Goal: Navigation & Orientation: Find specific page/section

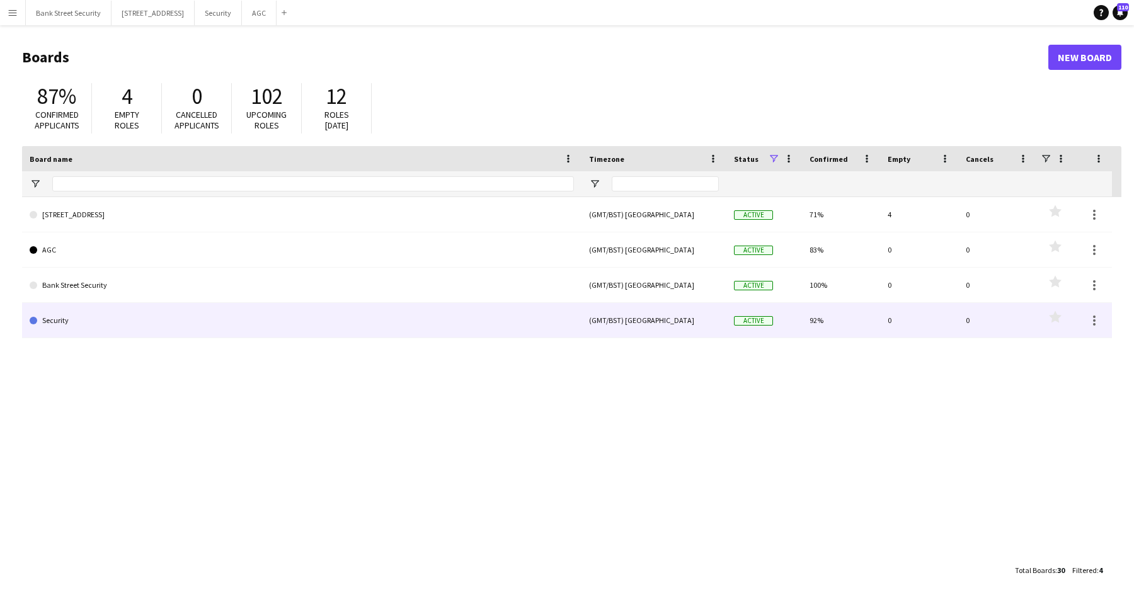
click at [76, 322] on link "Security" at bounding box center [302, 320] width 544 height 35
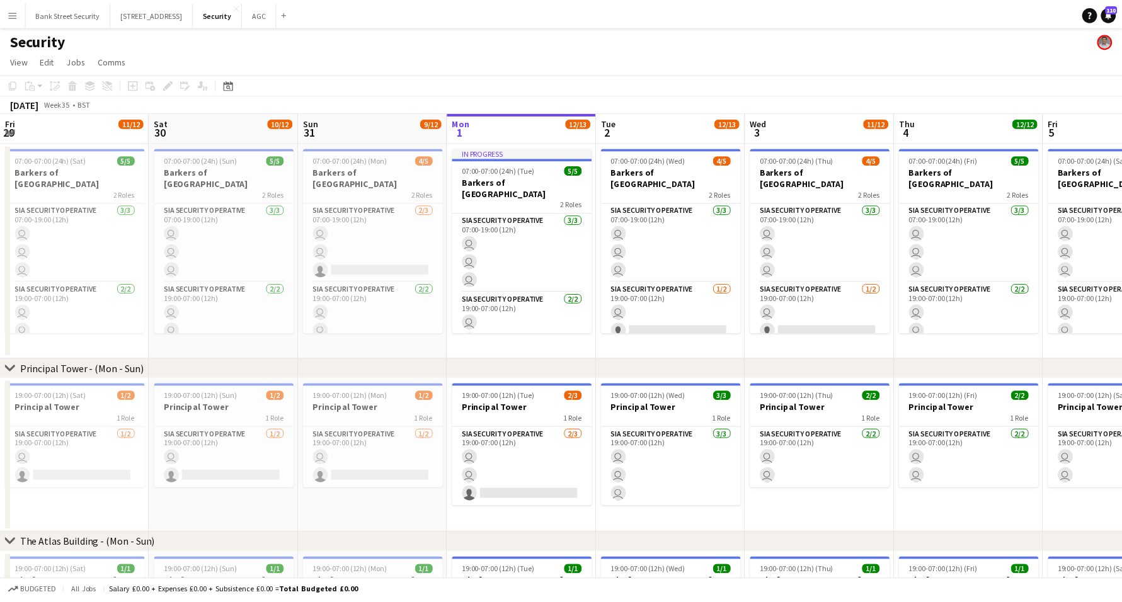
scroll to position [0, 301]
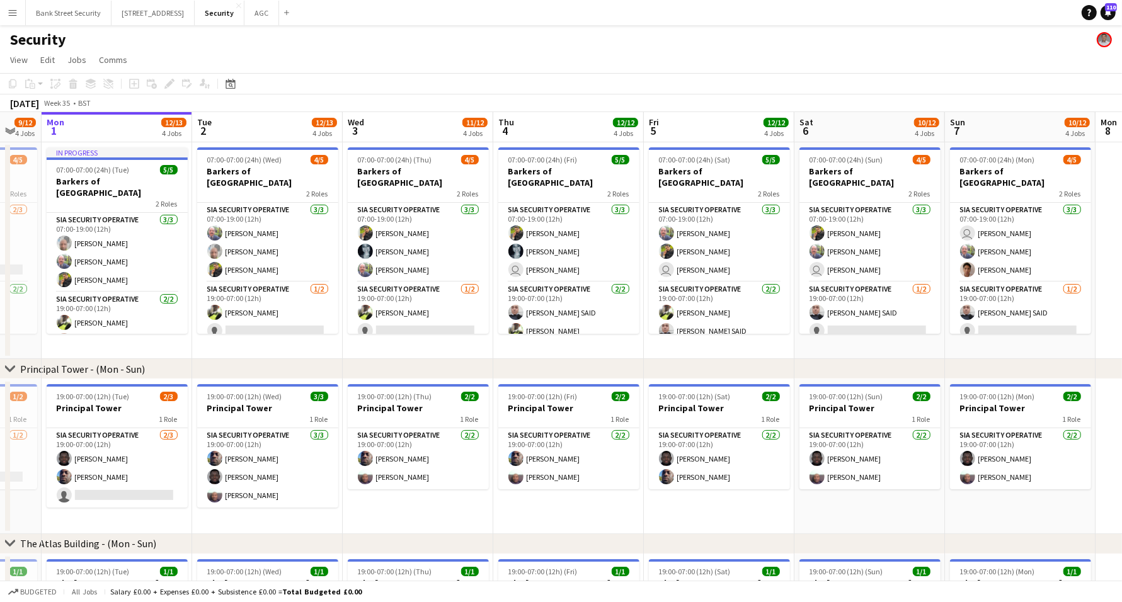
drag, startPoint x: 905, startPoint y: 432, endPoint x: 549, endPoint y: 497, distance: 361.9
click at [757, 446] on app-calendar-viewport "Fri 29 11/12 4 Jobs Sat 30 10/12 4 Jobs Sun 31 9/12 4 Jobs Mon 1 12/13 4 Jobs T…" at bounding box center [561, 535] width 1122 height 846
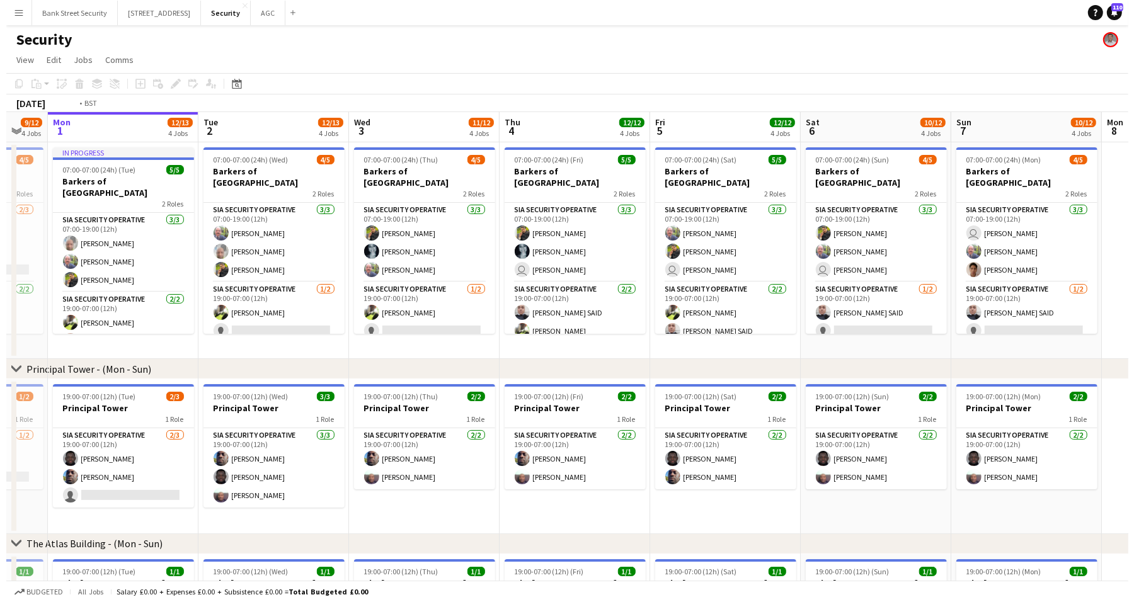
scroll to position [0, 506]
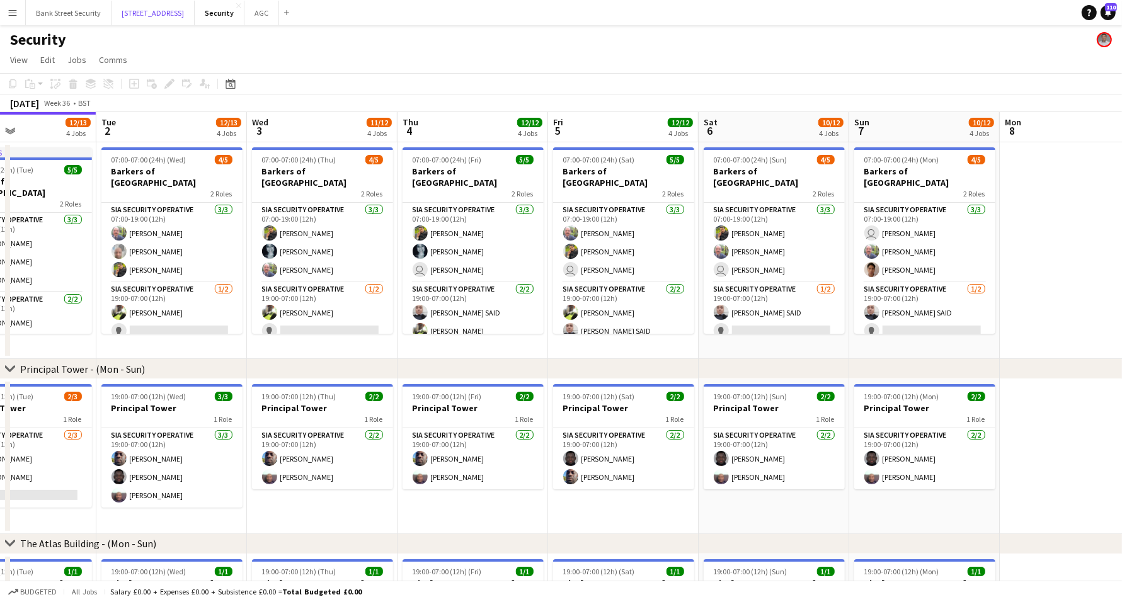
click at [186, 8] on button "[STREET_ADDRESS]" at bounding box center [153, 13] width 83 height 25
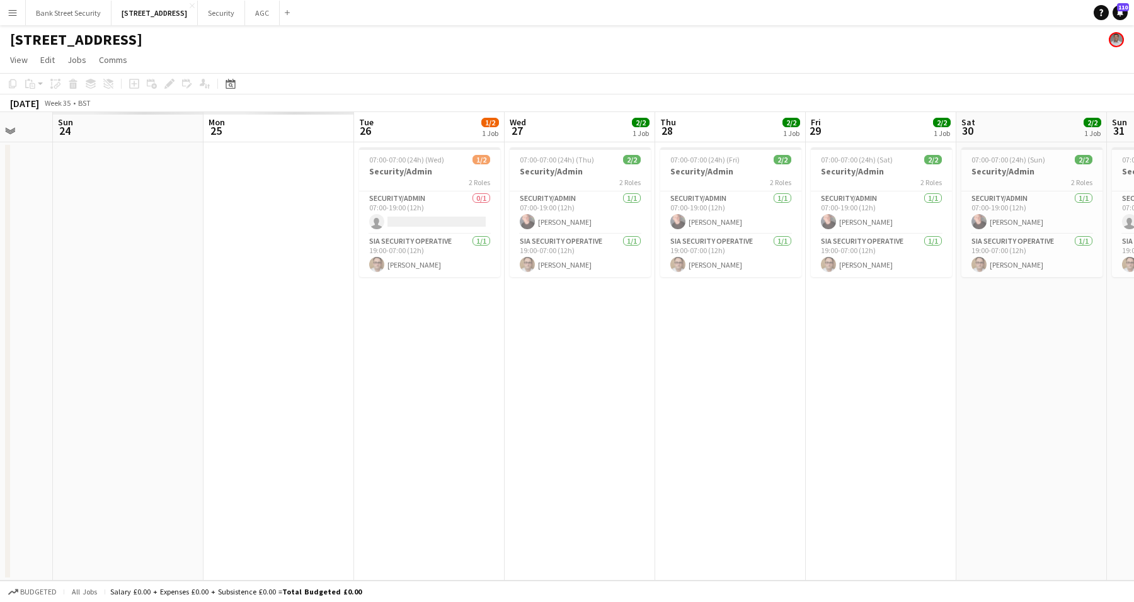
drag, startPoint x: 234, startPoint y: 347, endPoint x: 577, endPoint y: 446, distance: 356.8
click at [1038, 279] on app-calendar-viewport "Sat 23 Sun 24 Mon 25 Tue 26 1/2 1 Job Wed 27 2/2 1 Job Thu 28 2/2 1 Job Fri 29 …" at bounding box center [567, 346] width 1134 height 469
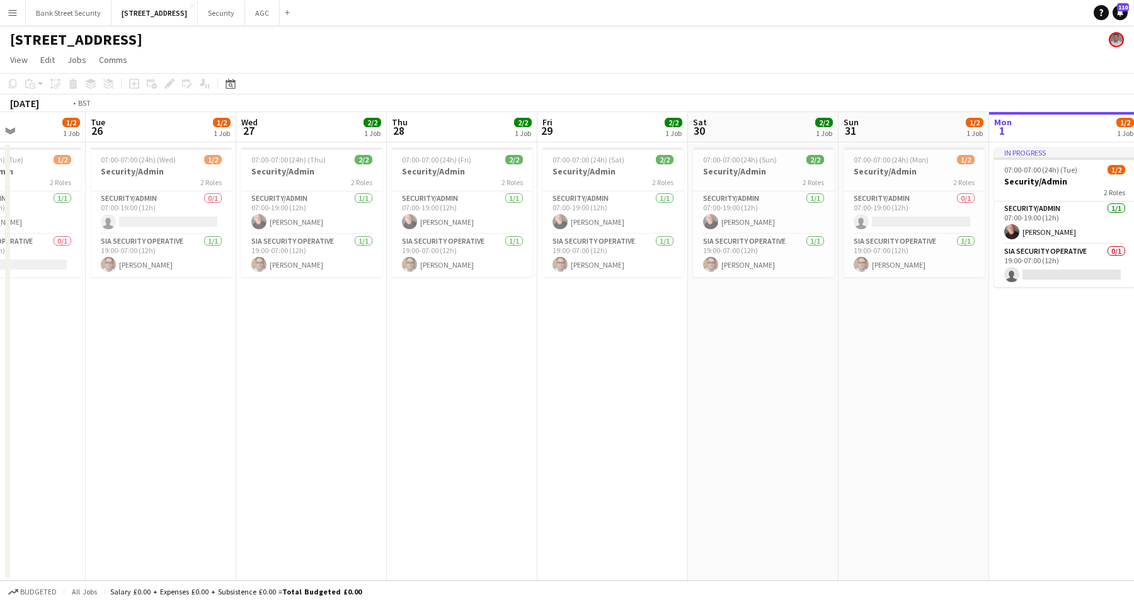
drag, startPoint x: 716, startPoint y: 430, endPoint x: 715, endPoint y: 445, distance: 14.5
click at [778, 417] on app-calendar-viewport "Sat 23 2/2 1 Job Sun 24 0/2 1 Job Mon 25 1/2 1 Job Tue 26 1/2 1 Job Wed 27 2/2 …" at bounding box center [567, 346] width 1134 height 469
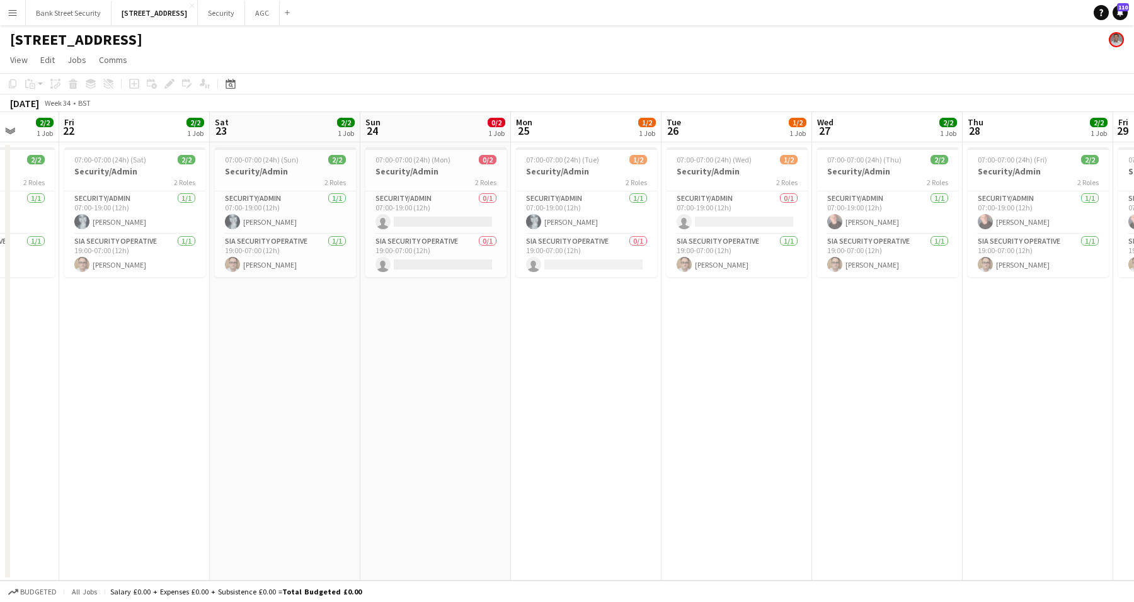
drag, startPoint x: 815, startPoint y: 415, endPoint x: 862, endPoint y: 400, distance: 49.6
click at [862, 400] on app-calendar-viewport "Tue 19 2/2 1 Job Wed 20 2/2 1 Job Thu 21 2/2 1 Job Fri 22 2/2 1 Job Sat 23 2/2 …" at bounding box center [567, 346] width 1134 height 469
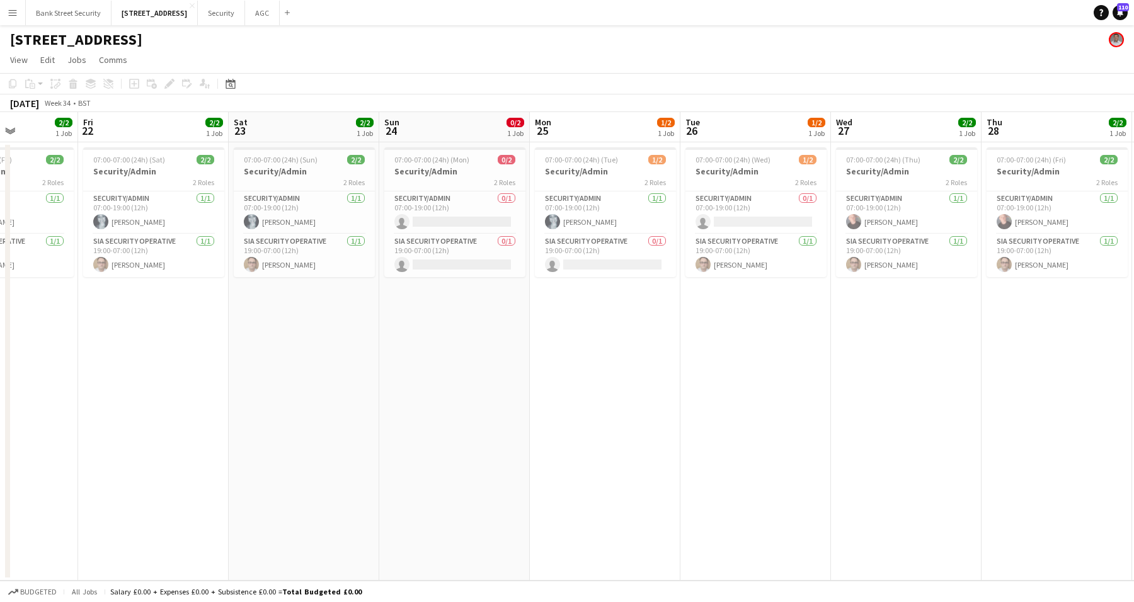
scroll to position [0, 325]
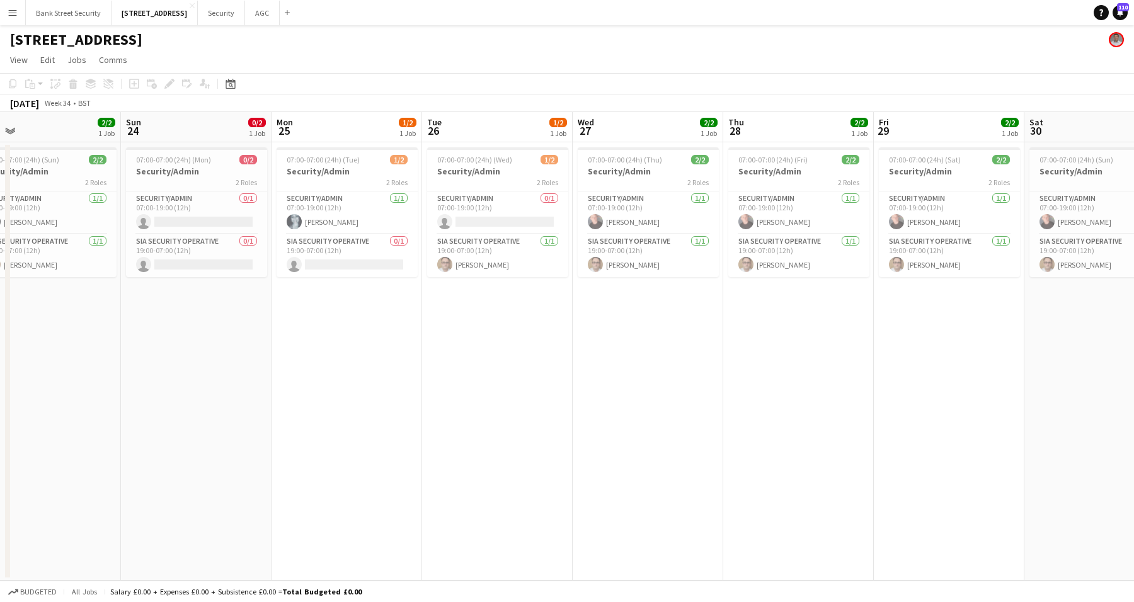
drag, startPoint x: 725, startPoint y: 389, endPoint x: 469, endPoint y: 399, distance: 255.4
click at [469, 399] on app-calendar-viewport "Wed 20 2/2 1 Job Thu 21 2/2 1 Job Fri 22 2/2 1 Job Sat 23 2/2 1 Job Sun 24 0/2 …" at bounding box center [567, 346] width 1134 height 469
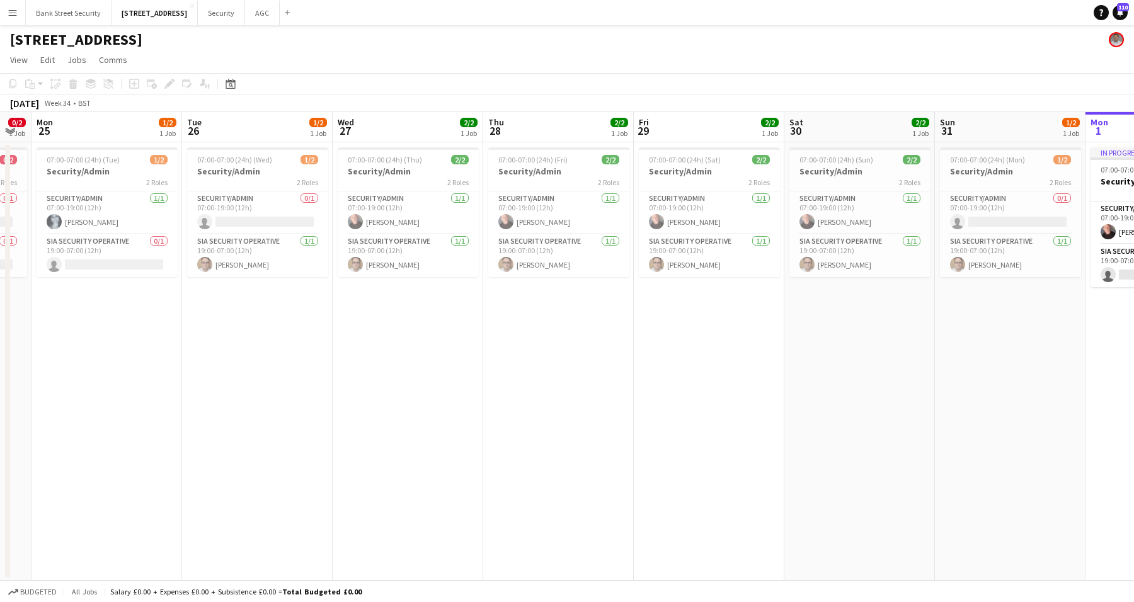
scroll to position [0, 574]
drag, startPoint x: 897, startPoint y: 338, endPoint x: 655, endPoint y: 398, distance: 249.7
click at [654, 397] on app-calendar-viewport "Thu 21 2/2 1 Job Fri 22 2/2 1 Job Sat 23 2/2 1 Job Sun 24 0/2 1 Job Mon 25 1/2 …" at bounding box center [567, 346] width 1134 height 469
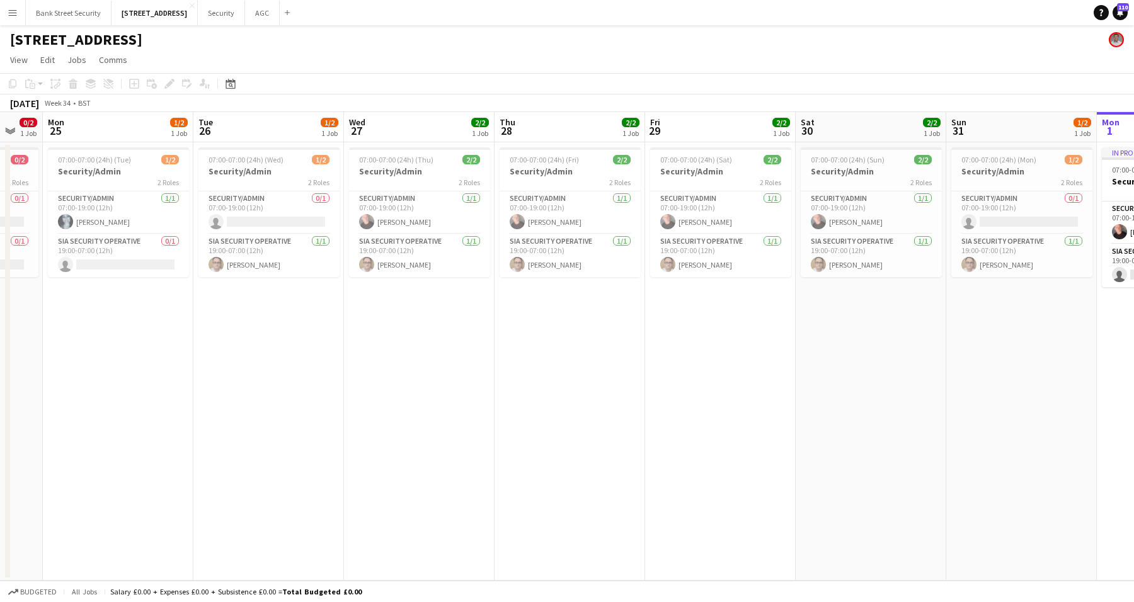
scroll to position [0, 576]
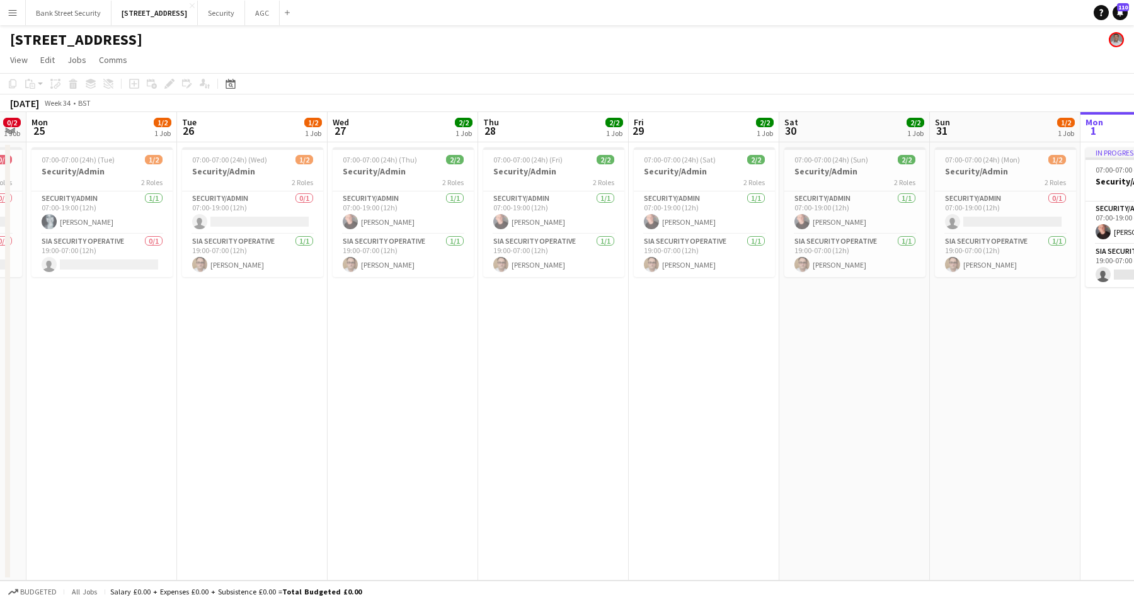
click at [917, 364] on app-calendar-viewport "Thu 21 2/2 1 Job Fri 22 2/2 1 Job Sat 23 2/2 1 Job Sun 24 0/2 1 Job Mon 25 1/2 …" at bounding box center [567, 346] width 1134 height 469
click at [221, 14] on button "Security Close" at bounding box center [221, 13] width 47 height 25
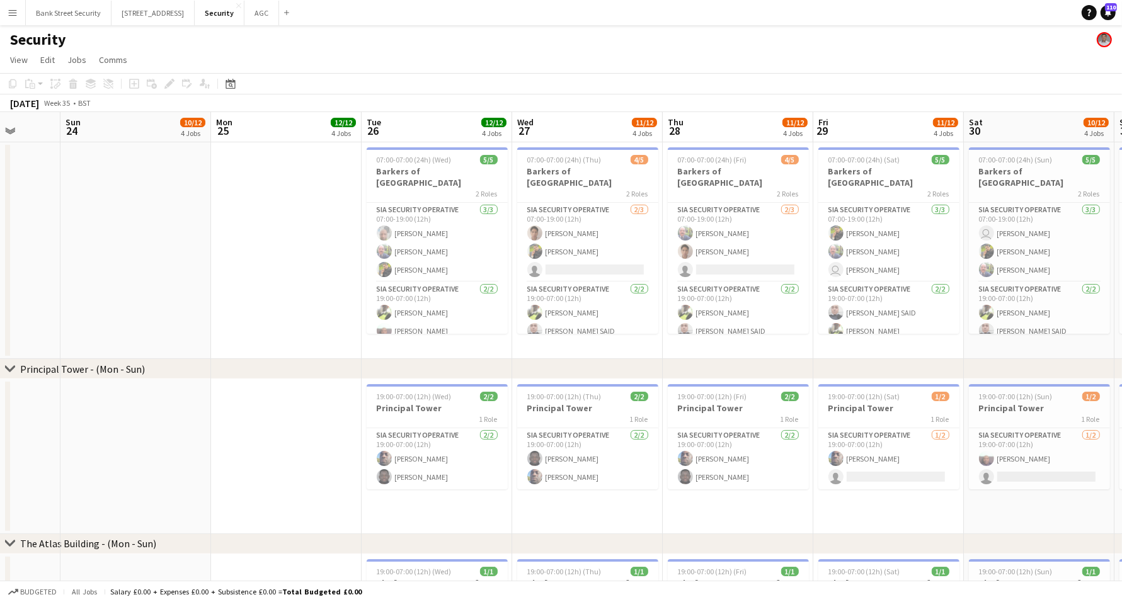
scroll to position [0, 335]
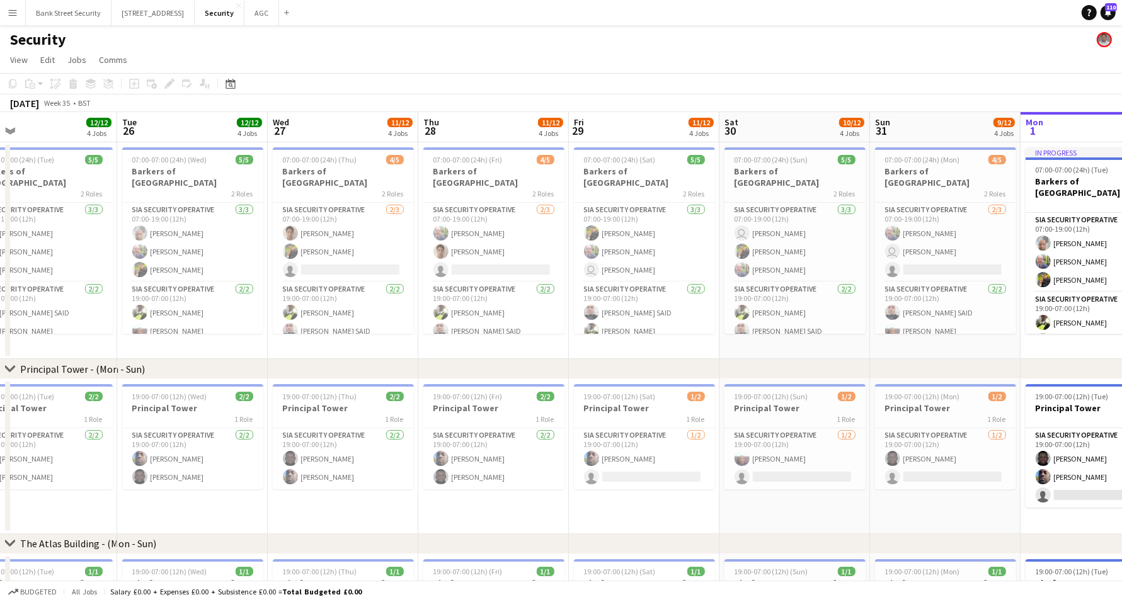
drag, startPoint x: 189, startPoint y: 356, endPoint x: 1139, endPoint y: 233, distance: 957.6
click at [1122, 233] on html "Menu Boards Boards Boards All jobs Status Workforce Workforce My Workforce Recr…" at bounding box center [561, 490] width 1122 height 980
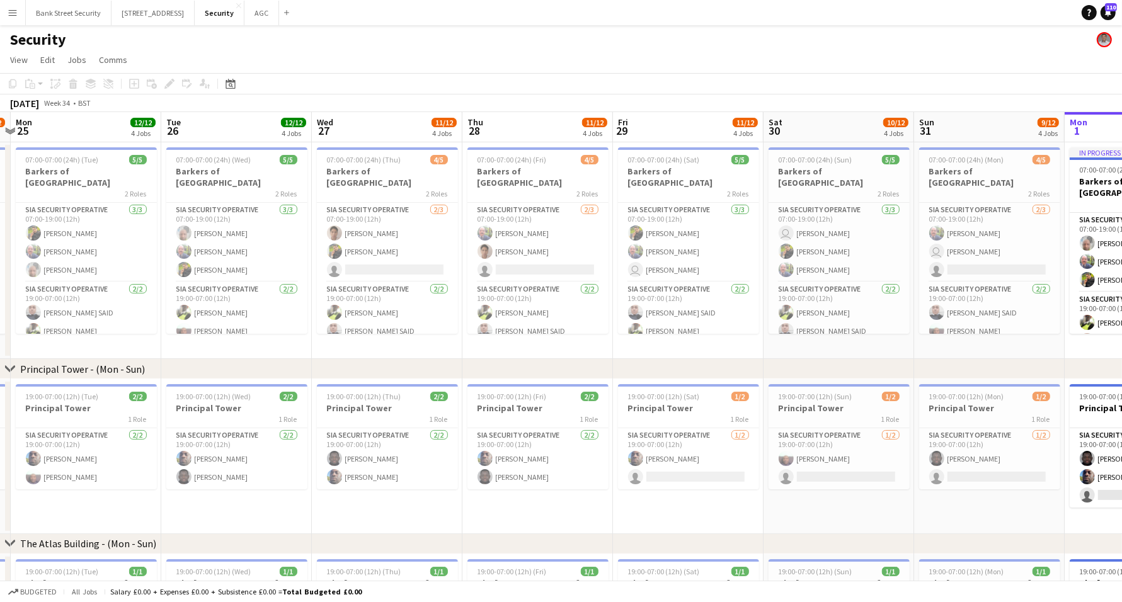
scroll to position [0, 293]
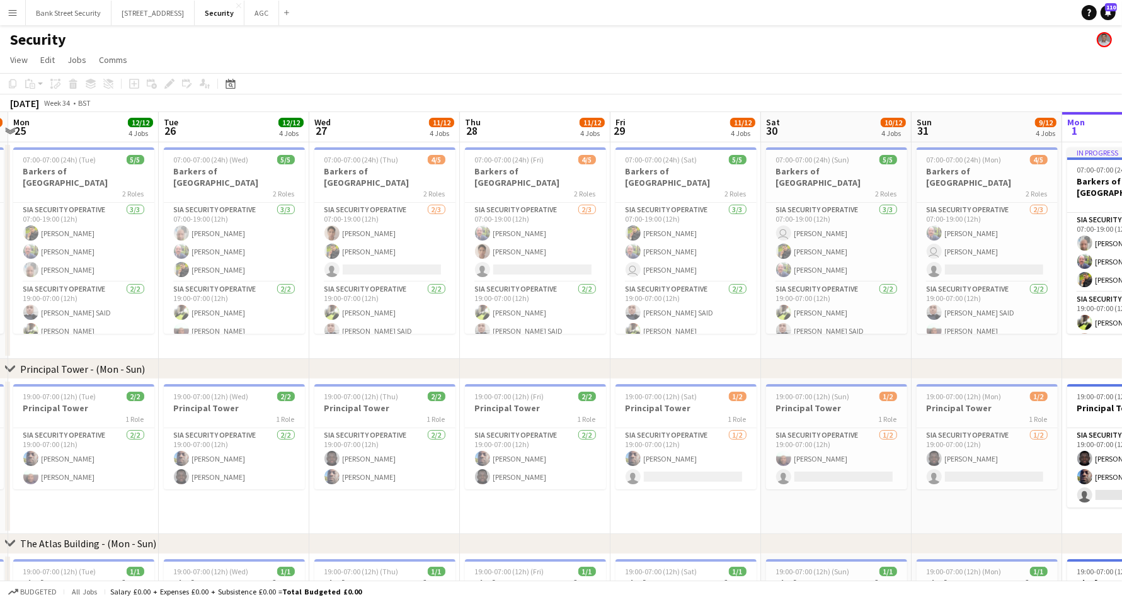
drag, startPoint x: 831, startPoint y: 348, endPoint x: 873, endPoint y: 337, distance: 43.7
click at [873, 337] on app-calendar-viewport "Sat 23 11/12 4 Jobs Sun 24 10/12 4 Jobs Mon 25 12/12 4 Jobs Tue 26 12/12 4 Jobs…" at bounding box center [561, 535] width 1122 height 846
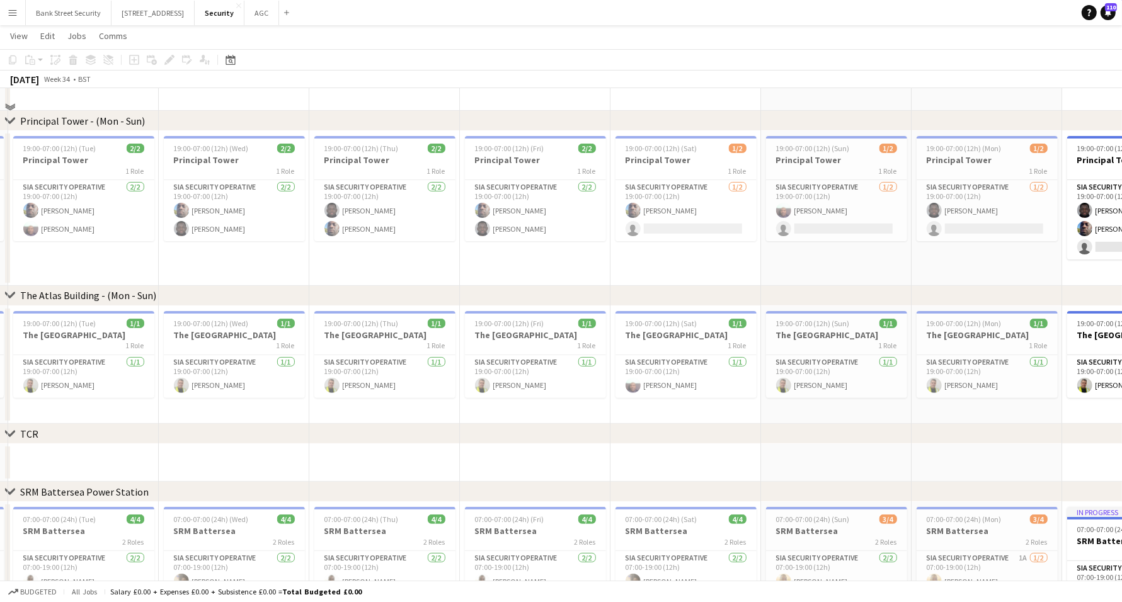
scroll to position [139, 0]
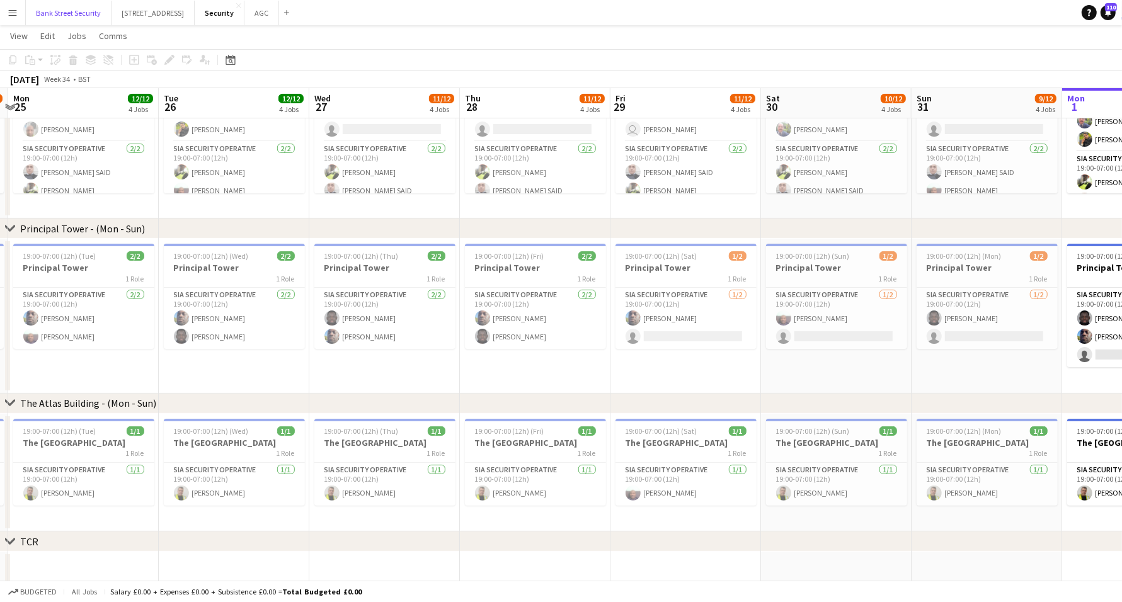
click at [67, 3] on button "Bank Street Security Close" at bounding box center [69, 13] width 86 height 25
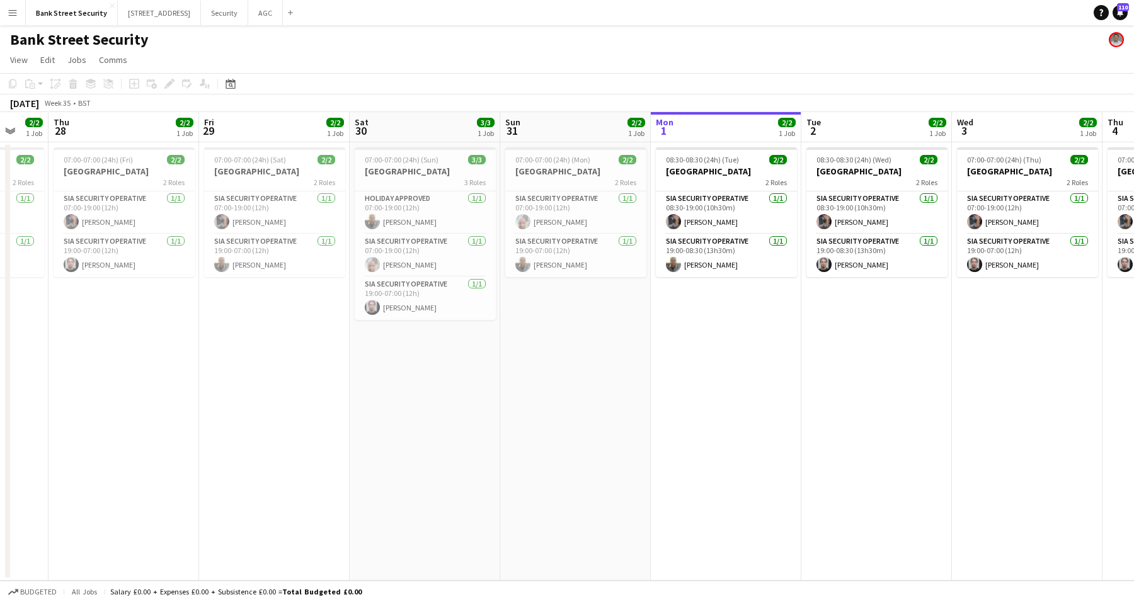
drag, startPoint x: 101, startPoint y: 345, endPoint x: 744, endPoint y: 307, distance: 643.2
click at [746, 307] on app-calendar-viewport "Tue 26 Wed 27 2/2 1 Job Thu 28 2/2 1 Job Fri 29 2/2 1 Job Sat 30 3/3 1 Job Sun …" at bounding box center [567, 346] width 1134 height 469
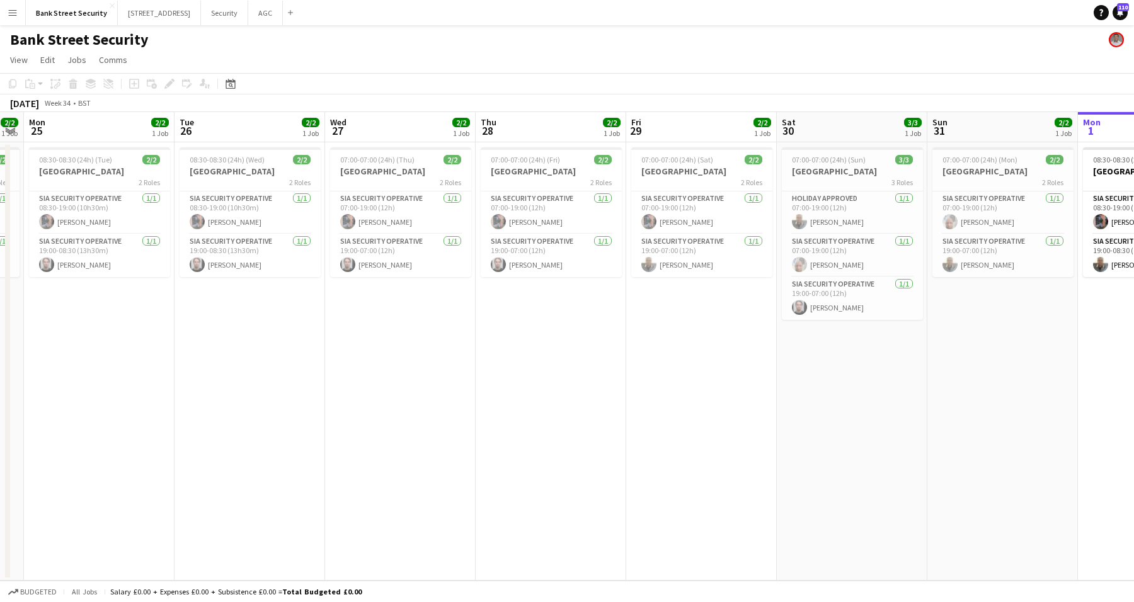
scroll to position [0, 293]
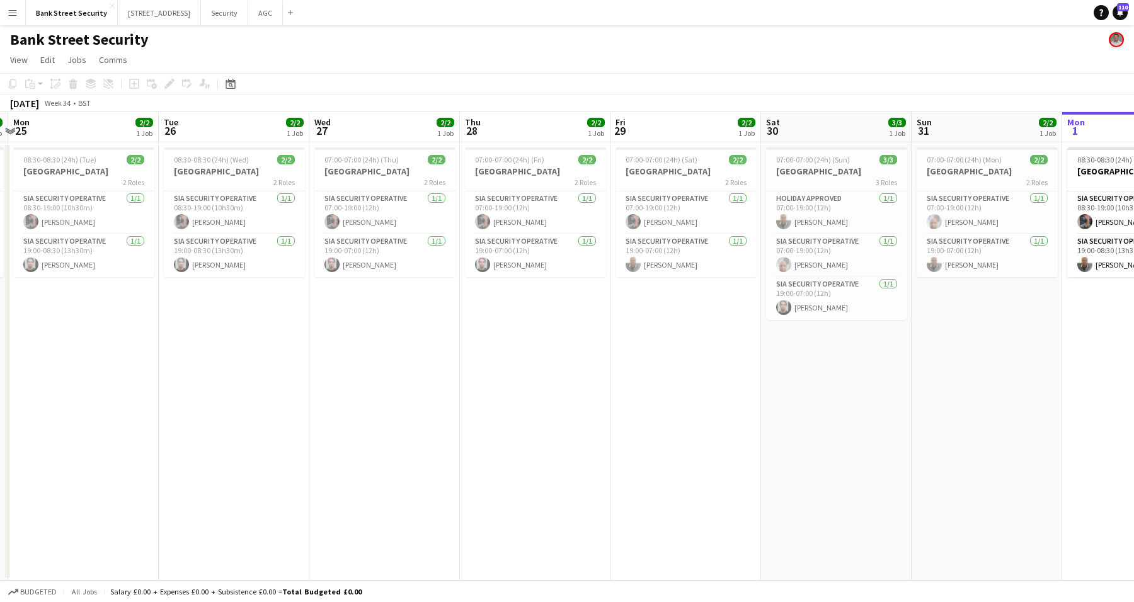
drag, startPoint x: 394, startPoint y: 385, endPoint x: 656, endPoint y: 369, distance: 262.0
click at [656, 369] on app-calendar-viewport "Sat 23 3/3 1 Job Sun 24 2/2 1 Job Mon 25 2/2 1 Job Tue 26 2/2 1 Job Wed 27 2/2 …" at bounding box center [567, 346] width 1134 height 469
click at [280, 24] on button "AGC Close" at bounding box center [265, 13] width 35 height 25
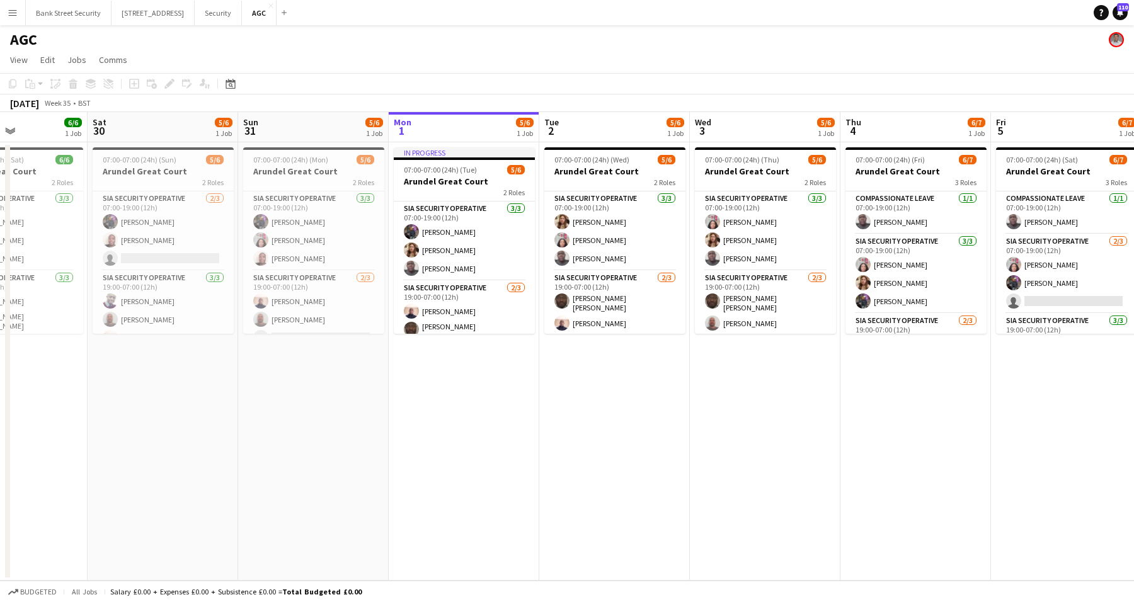
scroll to position [0, 325]
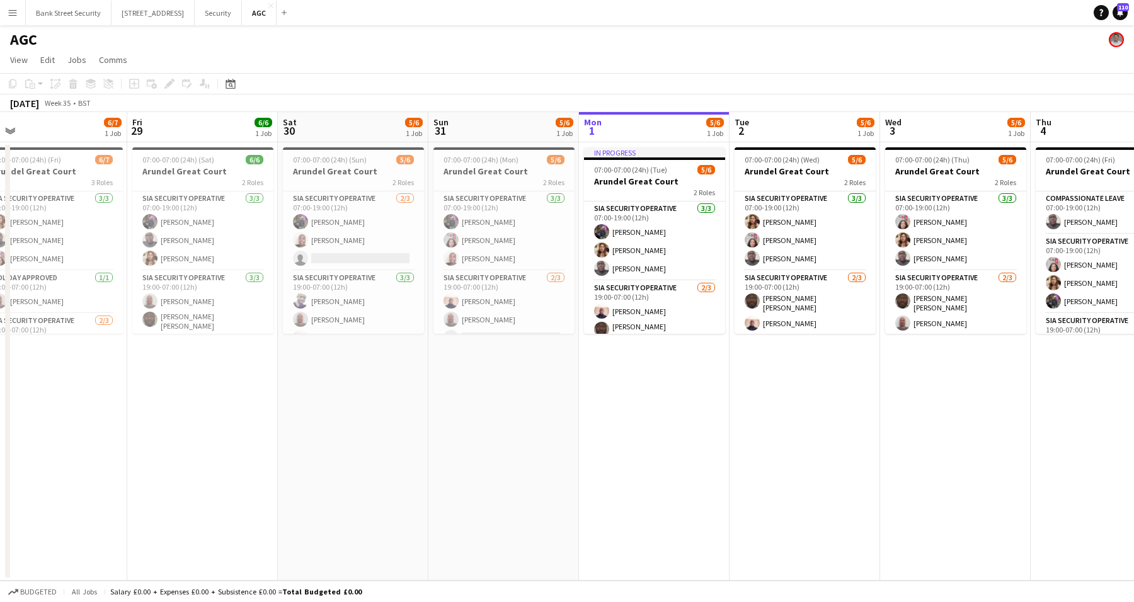
drag, startPoint x: 198, startPoint y: 418, endPoint x: 627, endPoint y: 364, distance: 431.9
click at [627, 364] on app-calendar-viewport "Tue 26 6/6 1 Job Wed 27 6/7 1 Job Thu 28 6/7 1 Job Fri 29 6/6 1 Job Sat 30 5/6 …" at bounding box center [567, 346] width 1134 height 469
click at [229, 11] on button "Security Close" at bounding box center [218, 13] width 47 height 25
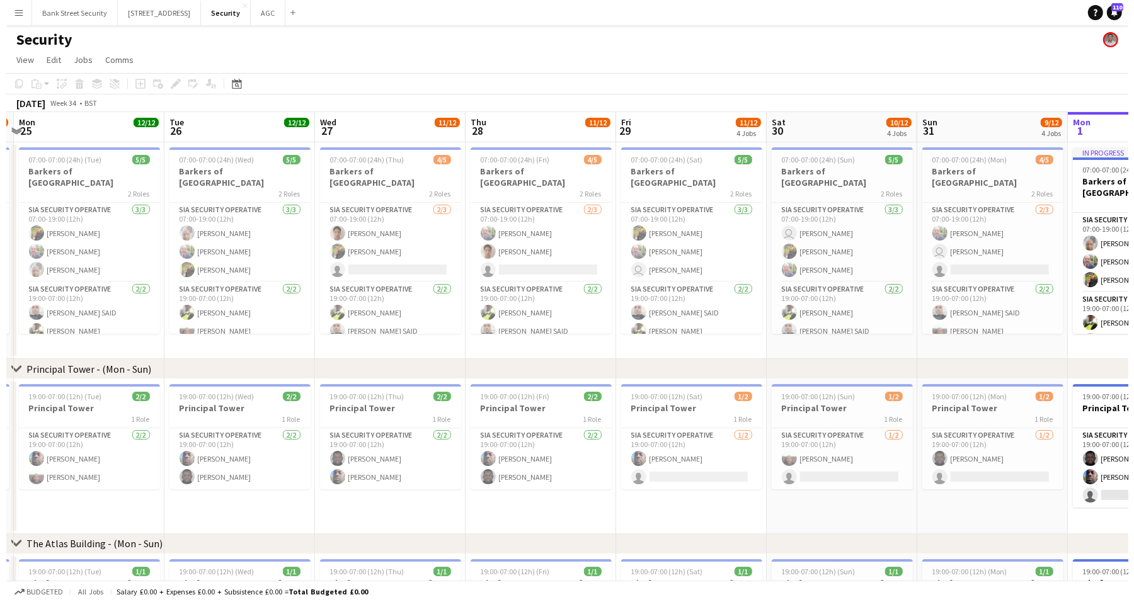
scroll to position [0, 294]
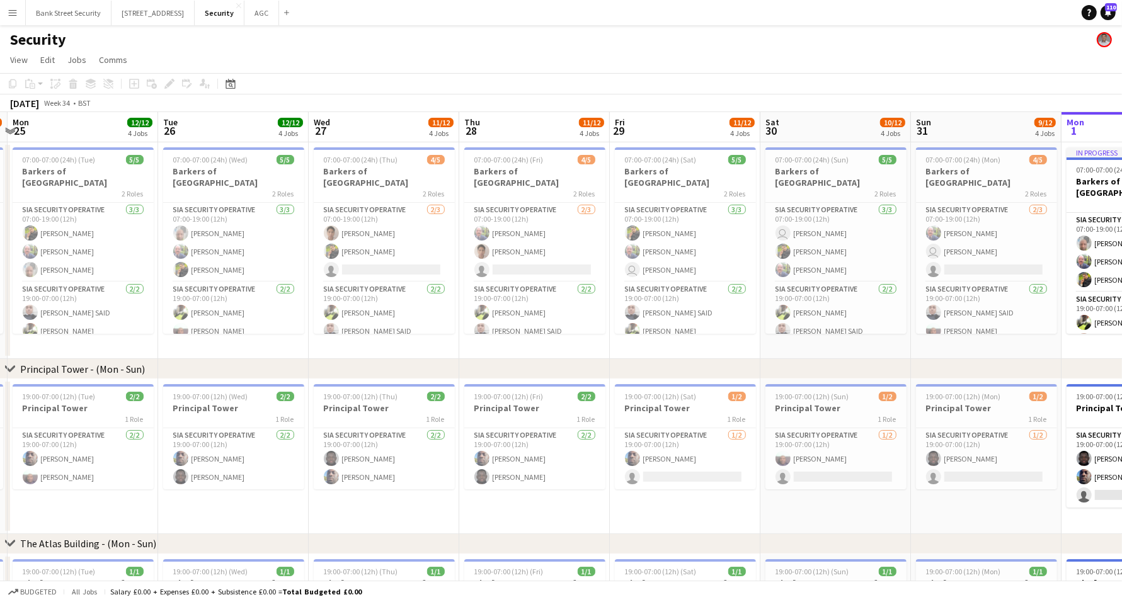
drag, startPoint x: 98, startPoint y: 344, endPoint x: 1008, endPoint y: 319, distance: 910.9
click at [1008, 319] on app-calendar-viewport "Sat 23 11/12 4 Jobs Sun 24 10/12 4 Jobs Mon 25 12/12 4 Jobs Tue 26 12/12 4 Jobs…" at bounding box center [561, 535] width 1122 height 846
click at [268, 10] on button "AGC Close" at bounding box center [261, 13] width 35 height 25
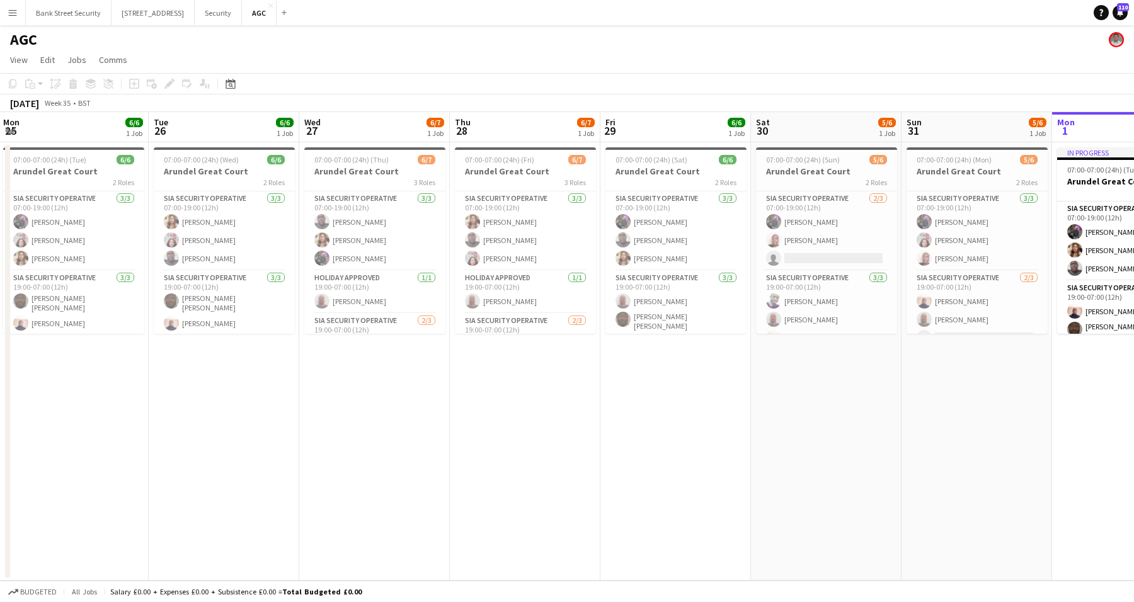
drag, startPoint x: 122, startPoint y: 381, endPoint x: 1024, endPoint y: 323, distance: 903.5
click at [1024, 323] on app-calendar-viewport "Sat 23 Sun 24 6/7 1 Job Mon 25 6/6 1 Job Tue 26 6/6 1 Job Wed 27 6/7 1 Job Thu …" at bounding box center [567, 346] width 1134 height 469
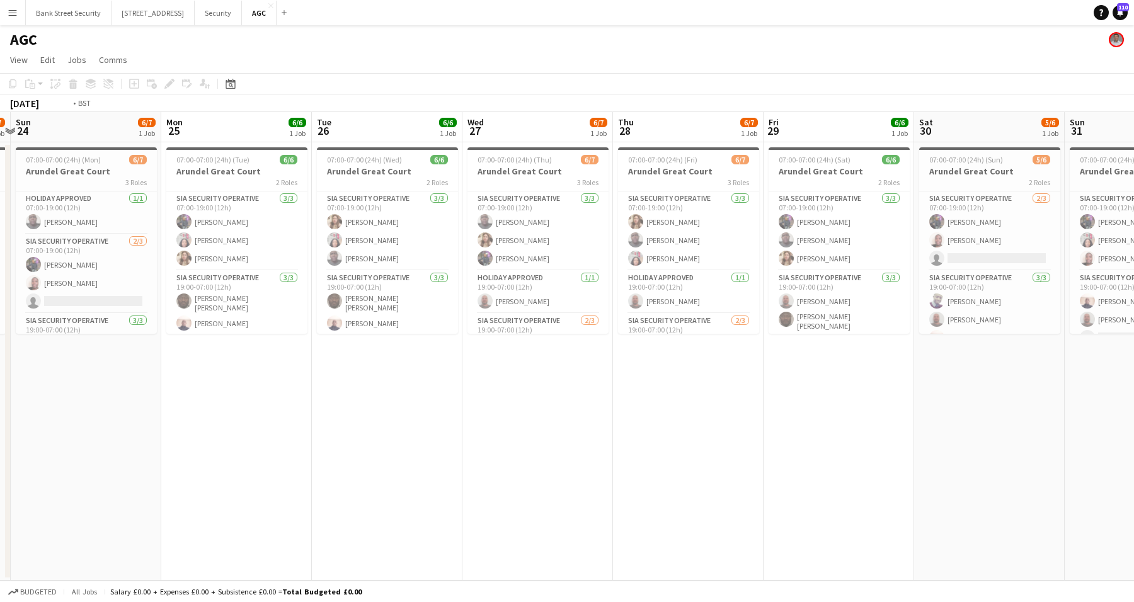
scroll to position [0, 454]
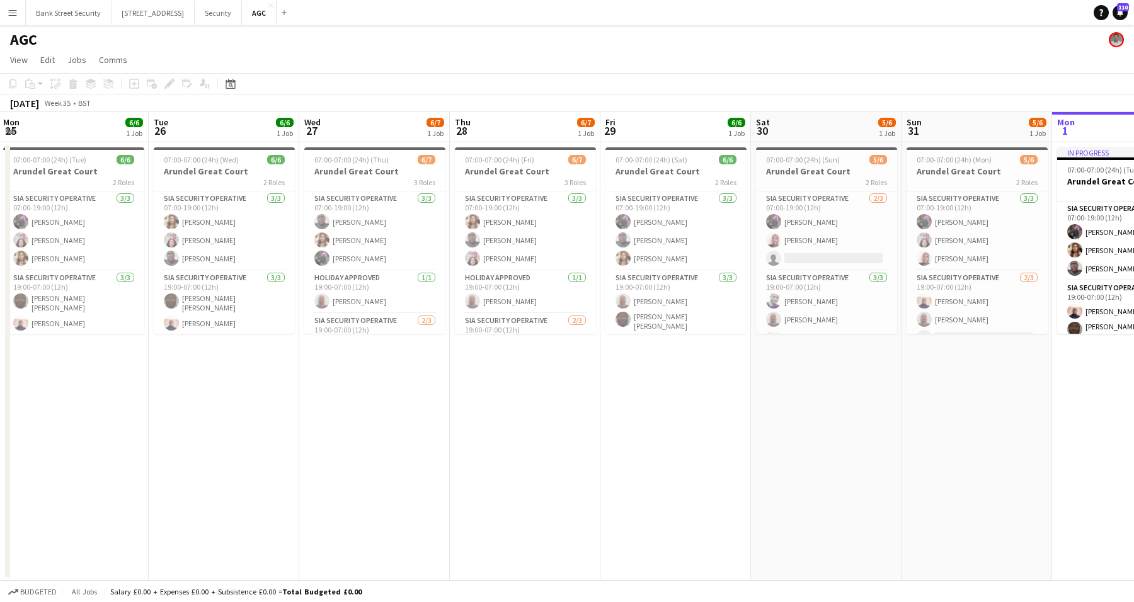
drag, startPoint x: 416, startPoint y: 462, endPoint x: 416, endPoint y: 446, distance: 16.4
click at [416, 446] on app-calendar-viewport "Fri 22 6/8 1 Job Sat 23 6/7 1 Job Sun 24 6/7 1 Job Mon 25 6/6 1 Job Tue 26 6/6 …" at bounding box center [567, 346] width 1134 height 469
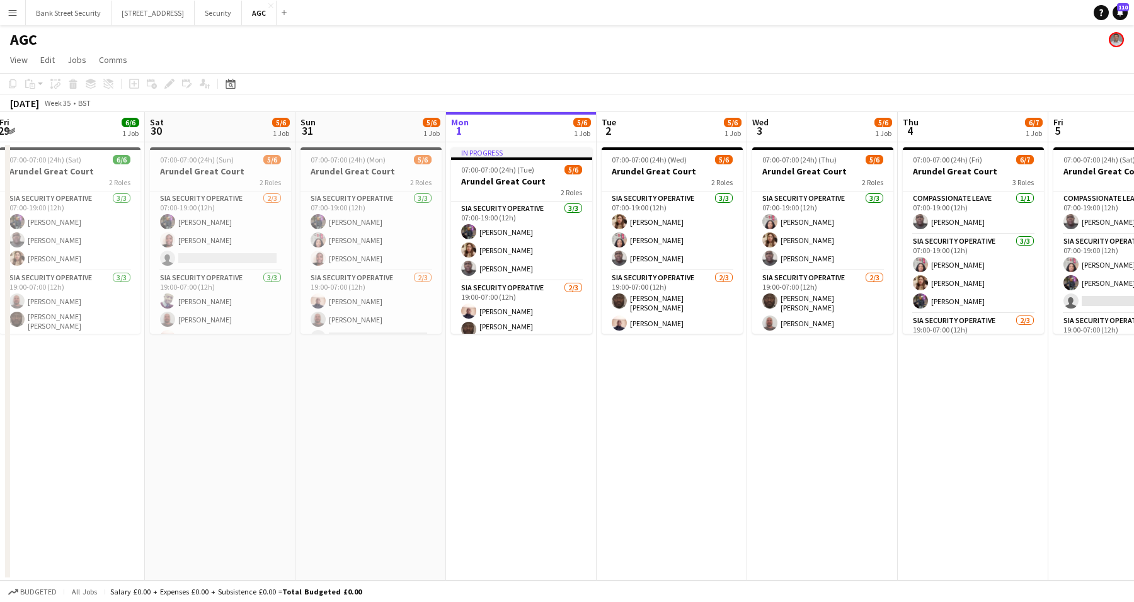
scroll to position [0, 470]
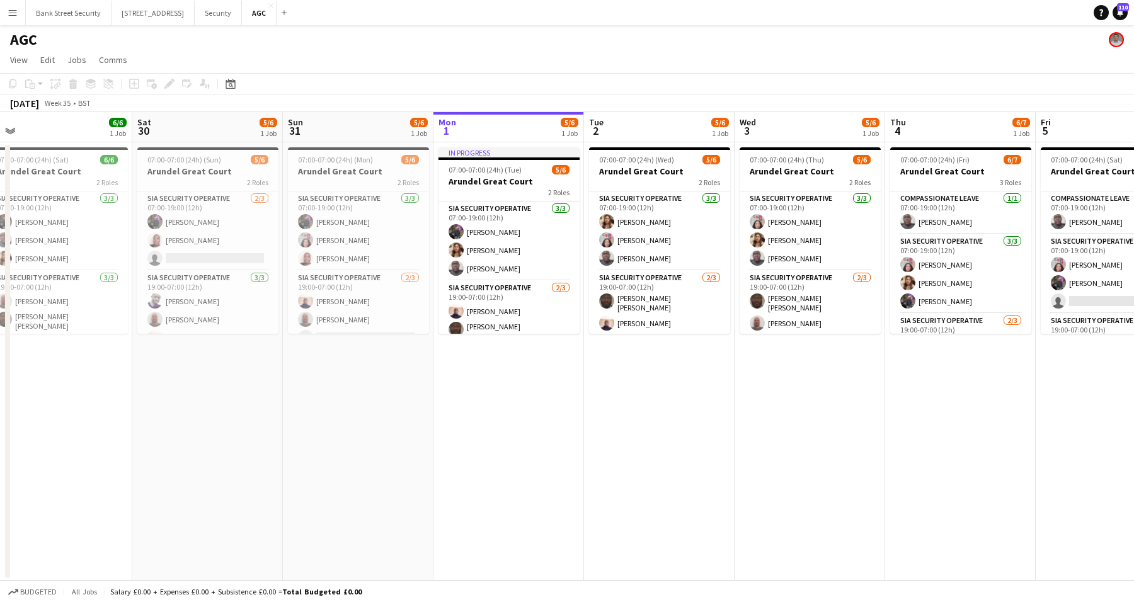
drag, startPoint x: 1077, startPoint y: 415, endPoint x: 480, endPoint y: 441, distance: 597.9
click at [480, 441] on app-calendar-viewport "Tue 26 6/6 1 Job Wed 27 6/7 1 Job Thu 28 6/7 1 Job Fri 29 6/6 1 Job Sat 30 5/6 …" at bounding box center [567, 346] width 1134 height 469
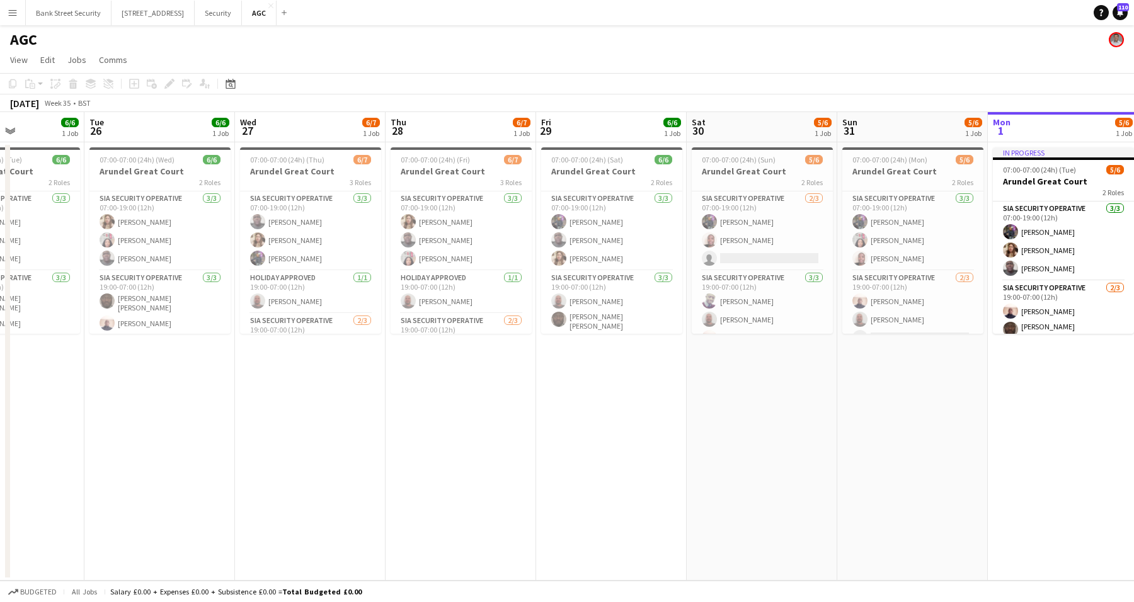
scroll to position [0, 359]
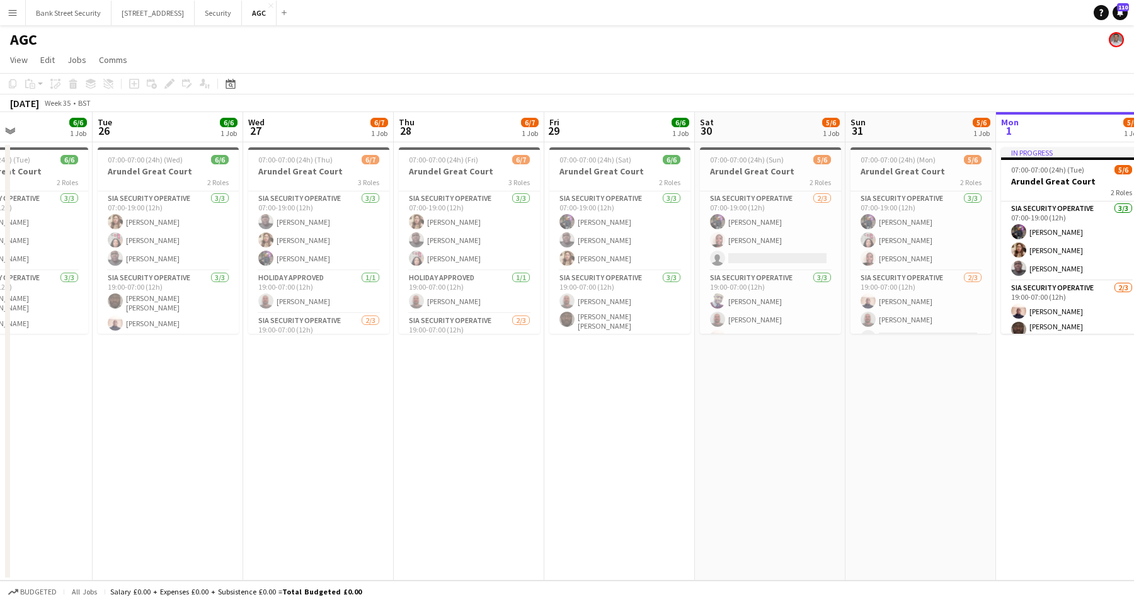
drag, startPoint x: 480, startPoint y: 441, endPoint x: 1043, endPoint y: 431, distance: 563.4
click at [1043, 431] on app-calendar-viewport "Sat 23 6/7 1 Job Sun 24 6/7 1 Job Mon 25 6/6 1 Job Tue 26 6/6 1 Job Wed 27 6/7 …" at bounding box center [567, 346] width 1134 height 469
